Goal: Task Accomplishment & Management: Manage account settings

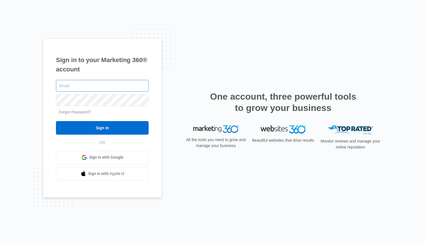
click at [75, 88] on input "text" at bounding box center [102, 86] width 93 height 12
type input "[EMAIL_ADDRESS][DOMAIN_NAME]"
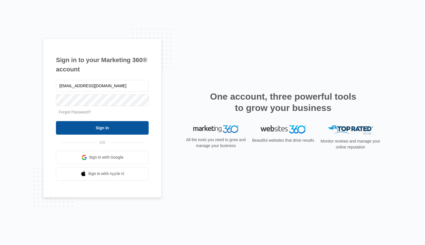
click at [107, 126] on input "Sign In" at bounding box center [102, 128] width 93 height 14
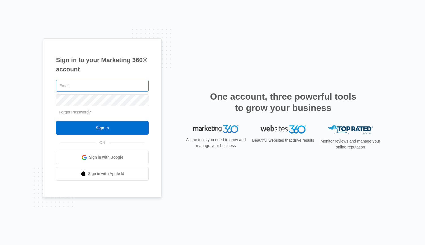
click at [81, 85] on input "text" at bounding box center [102, 86] width 93 height 12
type input "[EMAIL_ADDRESS][DOMAIN_NAME]"
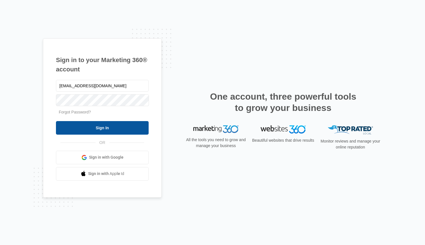
click at [104, 129] on input "Sign In" at bounding box center [102, 128] width 93 height 14
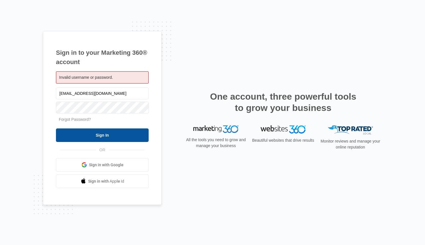
click at [114, 138] on input "Sign In" at bounding box center [102, 135] width 93 height 14
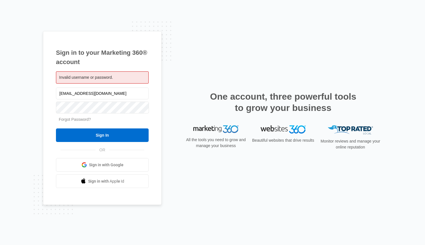
click at [80, 120] on link "Forgot Password?" at bounding box center [75, 119] width 32 height 5
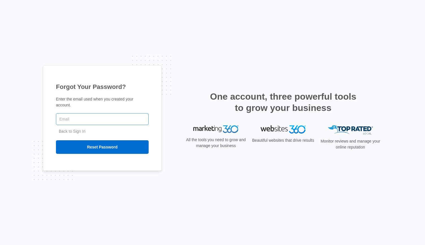
drag, startPoint x: 0, startPoint y: 0, endPoint x: 80, endPoint y: 120, distance: 144.6
click at [80, 120] on input "text" at bounding box center [102, 119] width 93 height 12
type input "[EMAIL_ADDRESS][DOMAIN_NAME]"
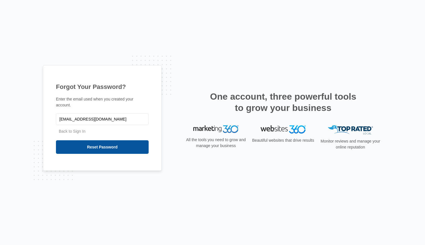
click at [97, 146] on input "Reset Password" at bounding box center [102, 147] width 93 height 14
